Goal: Check status: Check status

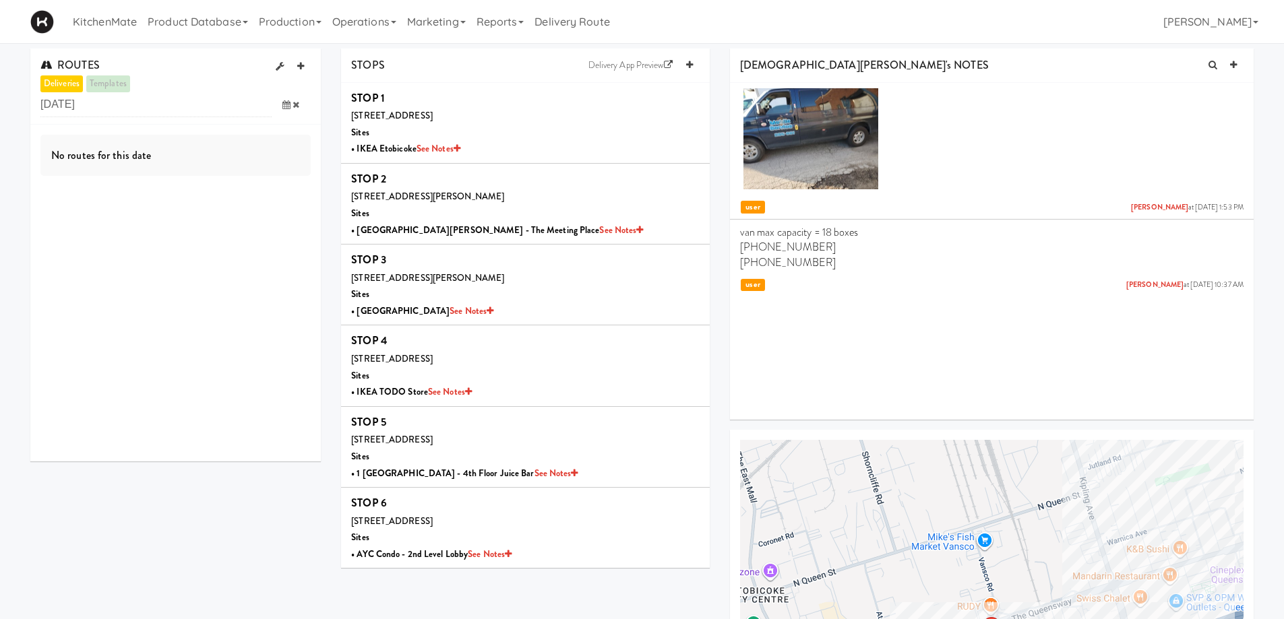
click at [282, 104] on icon at bounding box center [286, 104] width 8 height 9
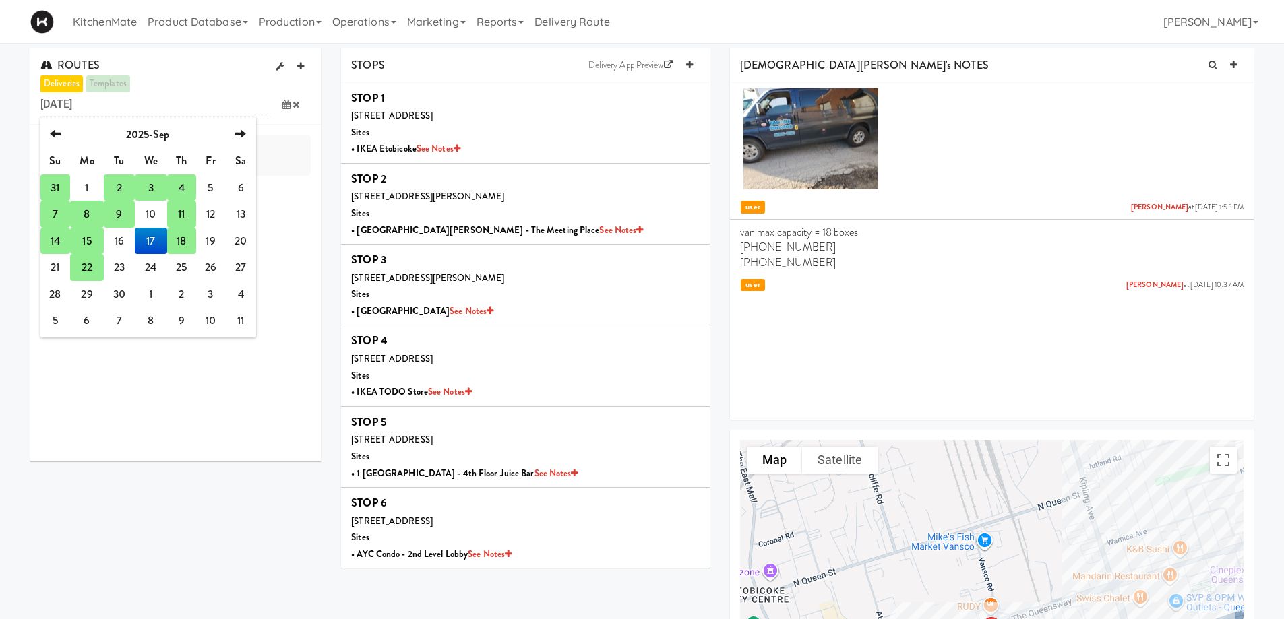
click at [181, 240] on td "18" at bounding box center [181, 241] width 28 height 27
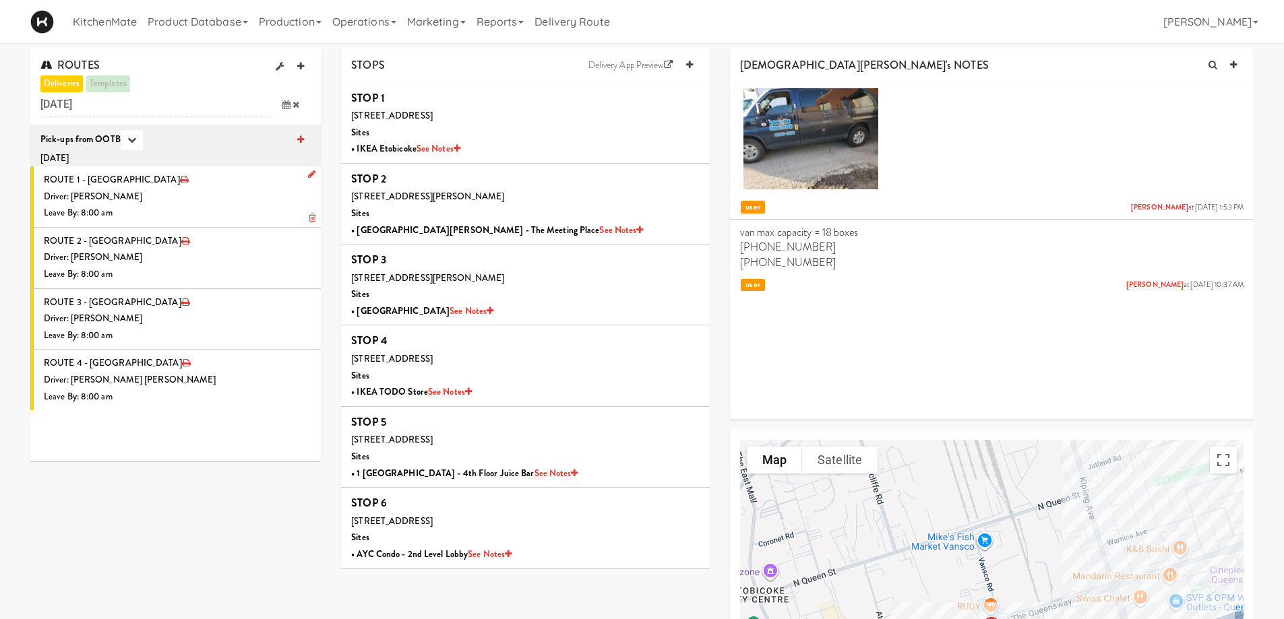
click at [100, 177] on span "ROUTE 1 - Idle" at bounding box center [112, 179] width 136 height 13
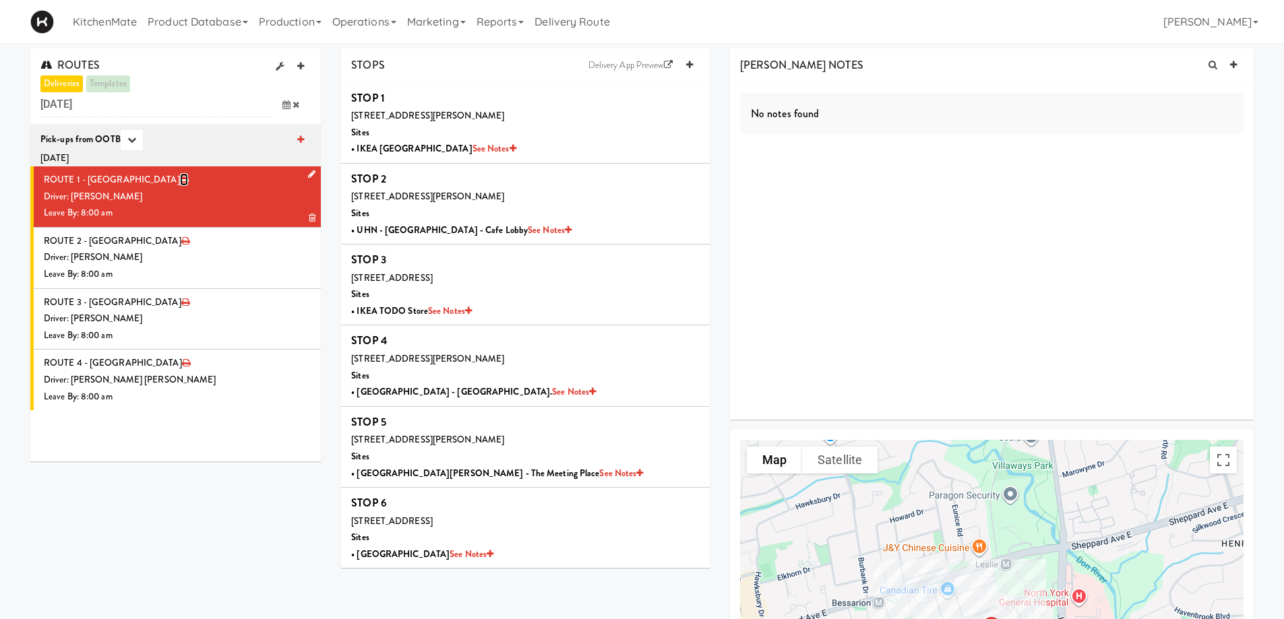
click at [180, 177] on icon at bounding box center [184, 179] width 8 height 9
click at [140, 255] on div "Driver: Pedro Herrera" at bounding box center [177, 257] width 267 height 17
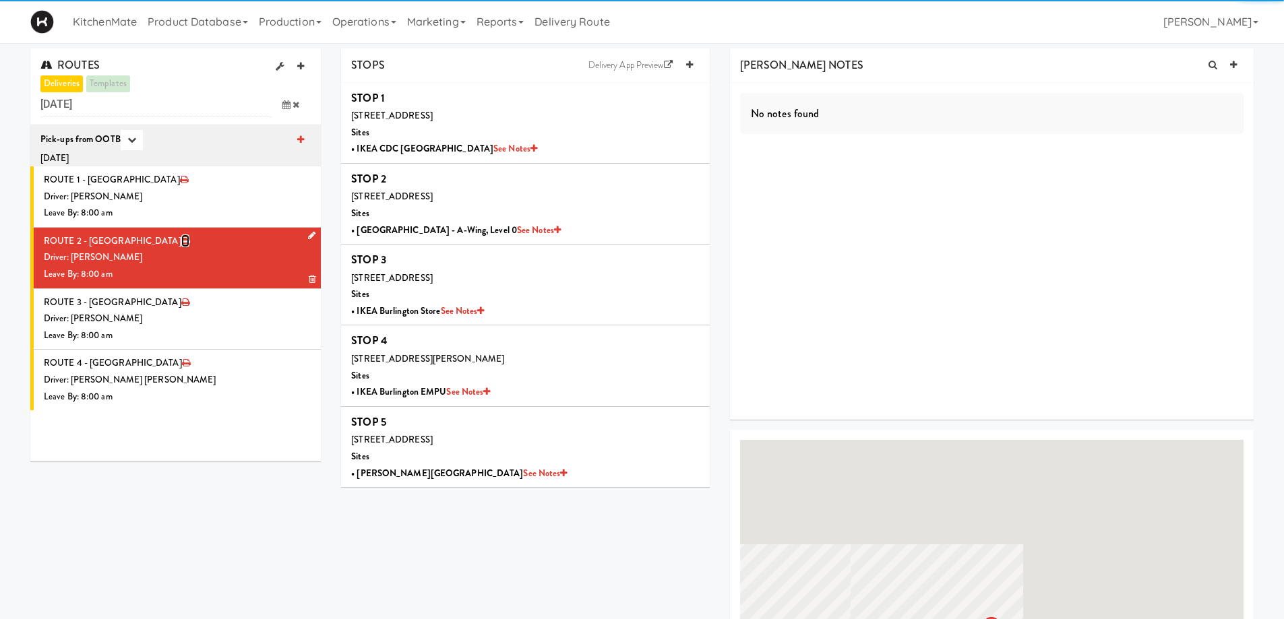
click at [181, 240] on icon at bounding box center [185, 241] width 8 height 9
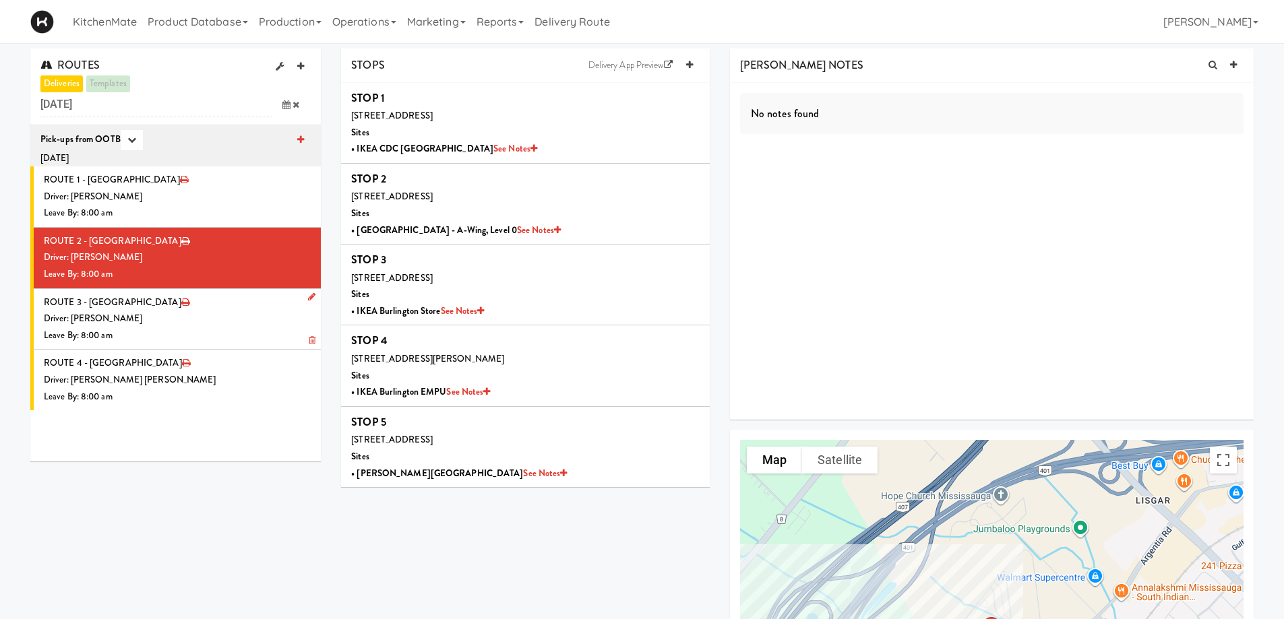
click at [112, 303] on li "ROUTE 3 - Idle Driver: Marwen Khammassi Leave By: 8:00 am" at bounding box center [175, 319] width 291 height 61
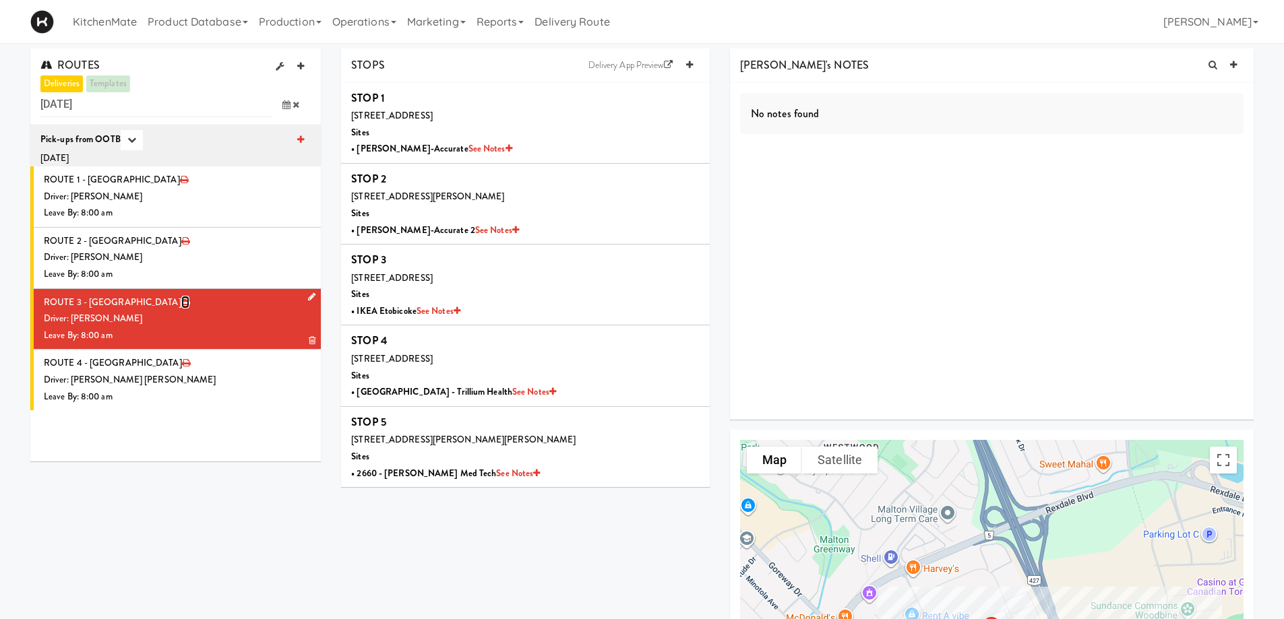
click at [181, 299] on icon at bounding box center [185, 302] width 8 height 9
click at [154, 376] on div "Driver: Khalil Odim Chedid" at bounding box center [177, 380] width 267 height 17
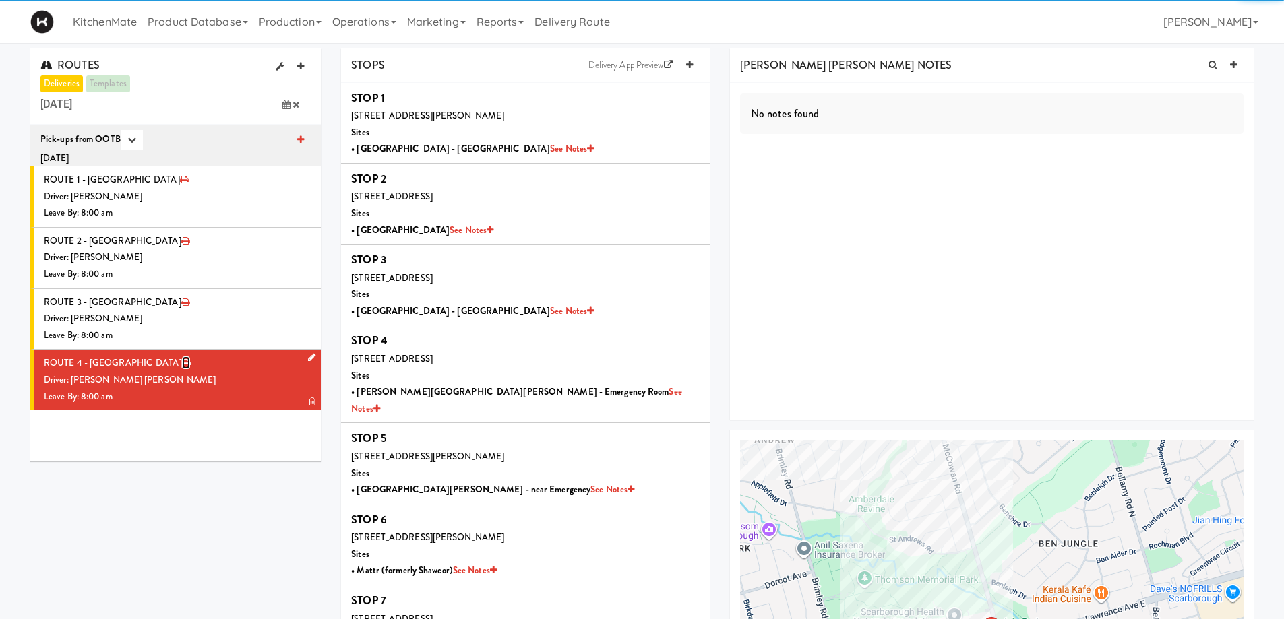
click at [182, 363] on icon at bounding box center [186, 363] width 8 height 9
